Goal: Information Seeking & Learning: Stay updated

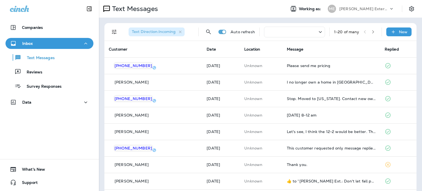
click at [90, 142] on div "Companies Inbox Text Messages Reviews Survey Responses Data 0 What's New Support" at bounding box center [49, 95] width 99 height 191
